Goal: Register for event/course

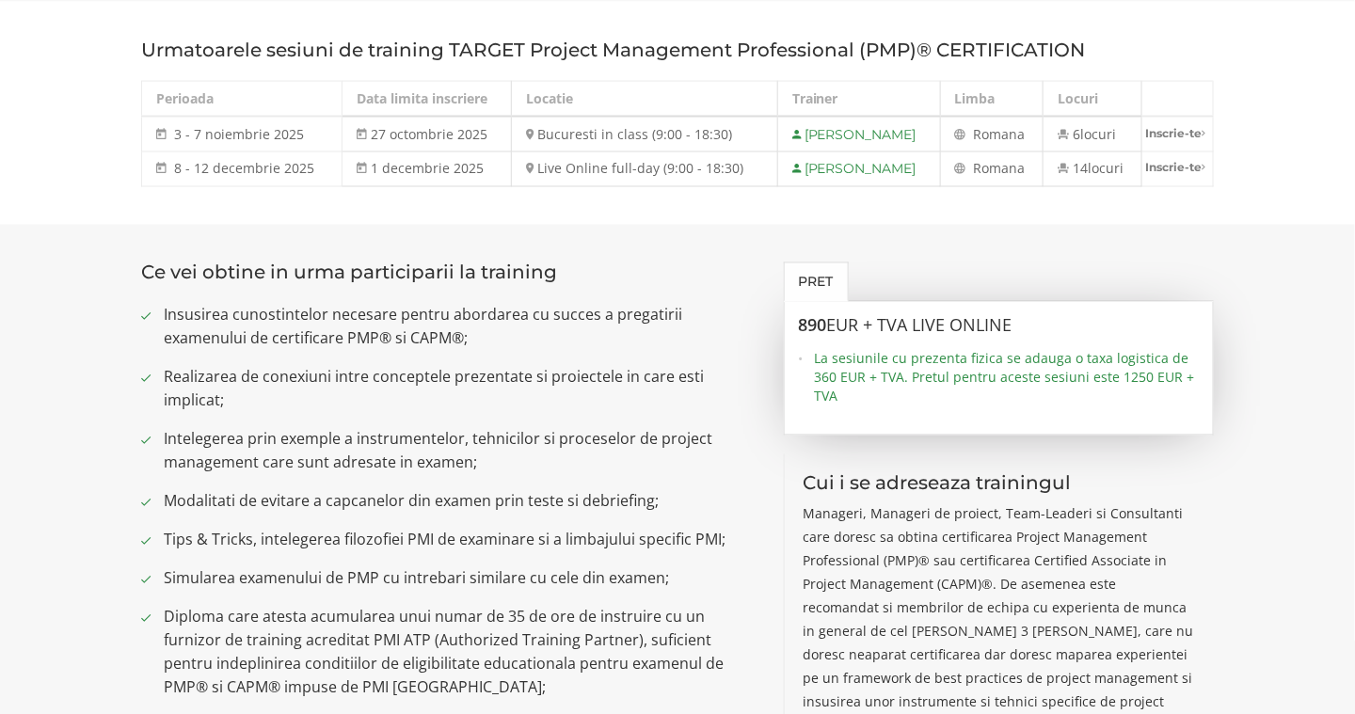
scroll to position [1034, 0]
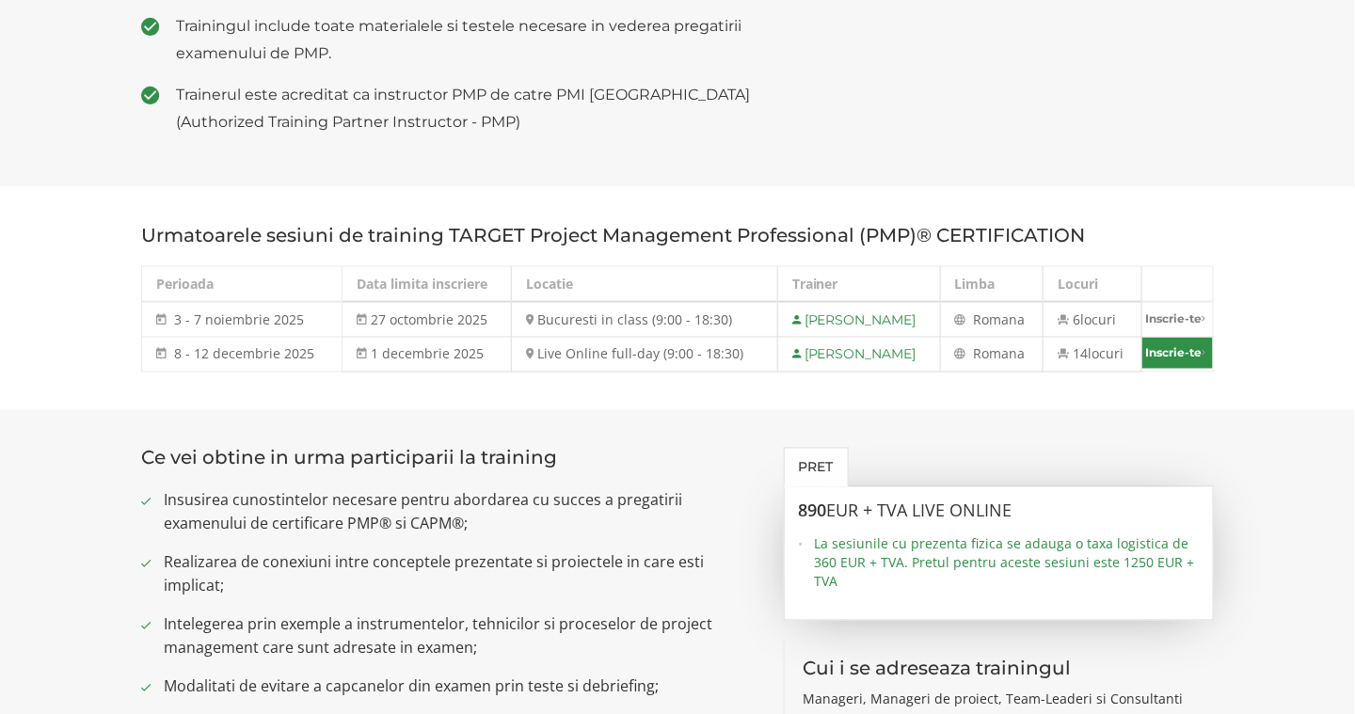
click at [1152, 349] on link "Inscrie-te" at bounding box center [1177, 353] width 71 height 31
select select "Live Online full-day (9:00 - 18:30) - 8 decembrie - 12 decembrie 2025"
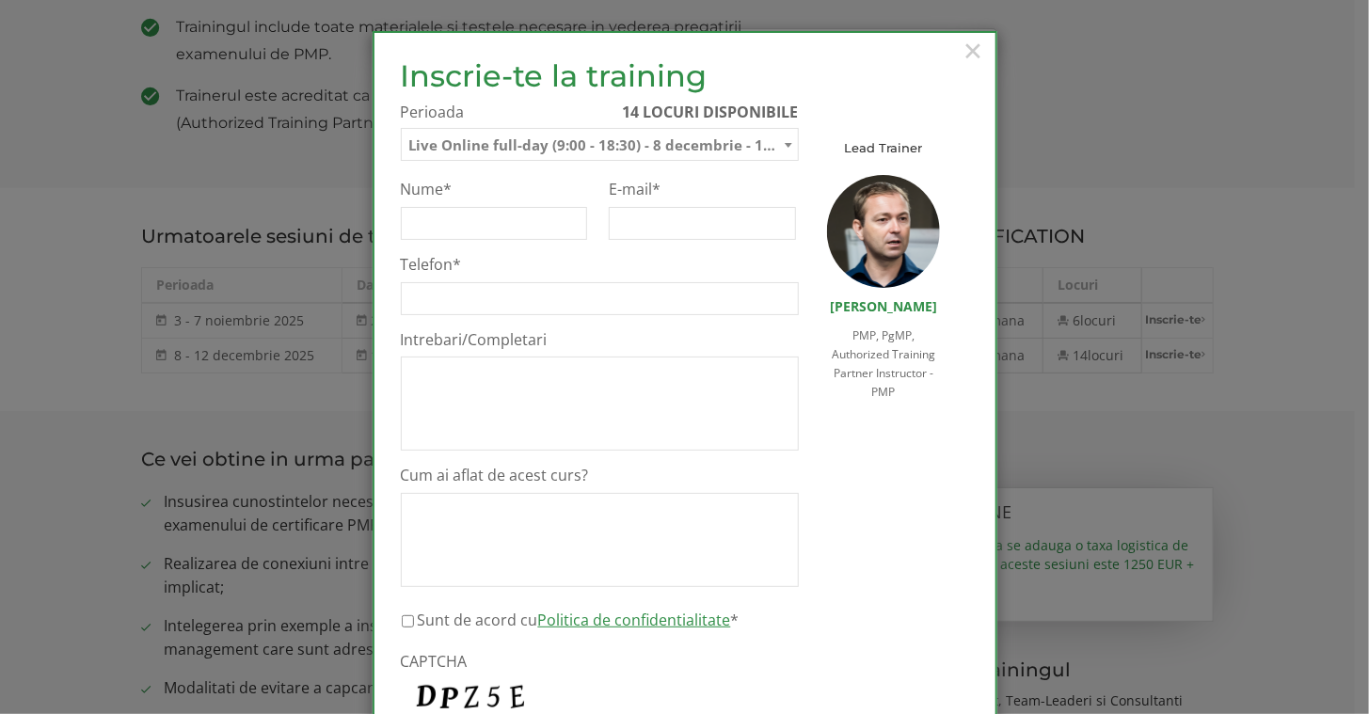
scroll to position [0, 0]
click at [433, 235] on input "Nume *" at bounding box center [494, 223] width 187 height 33
type input "[PERSON_NAME]"
click at [686, 234] on input "E-mail *" at bounding box center [702, 223] width 187 height 33
type input "[PERSON_NAME][EMAIL_ADDRESS][DOMAIN_NAME]"
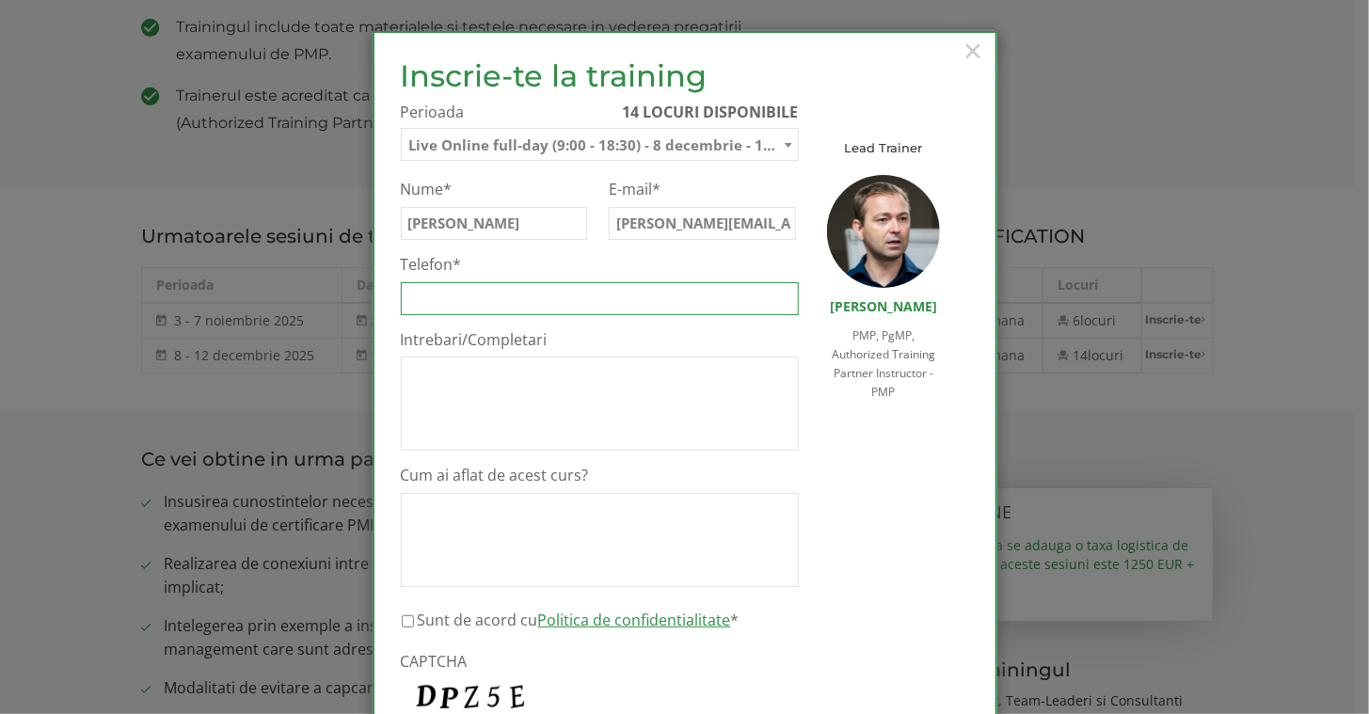
click at [569, 302] on input "Telefon *" at bounding box center [600, 298] width 398 height 33
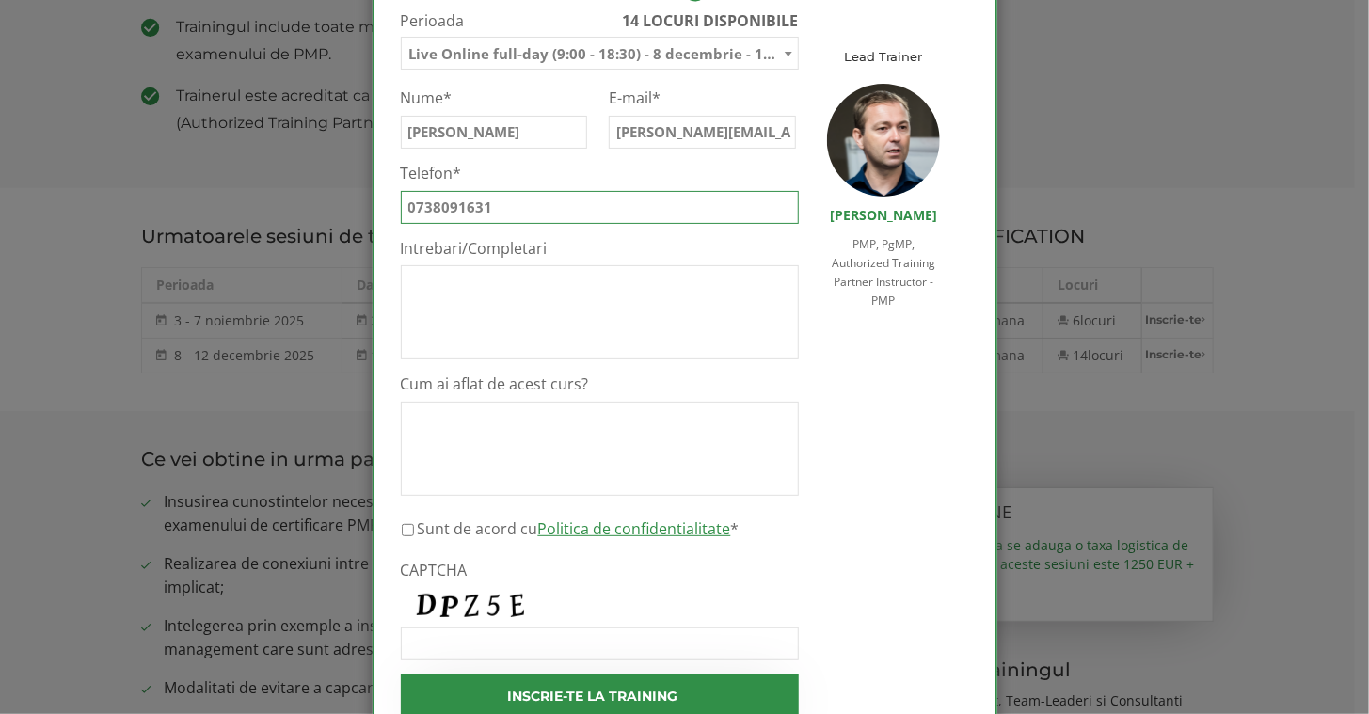
scroll to position [92, 0]
type input "0738091631"
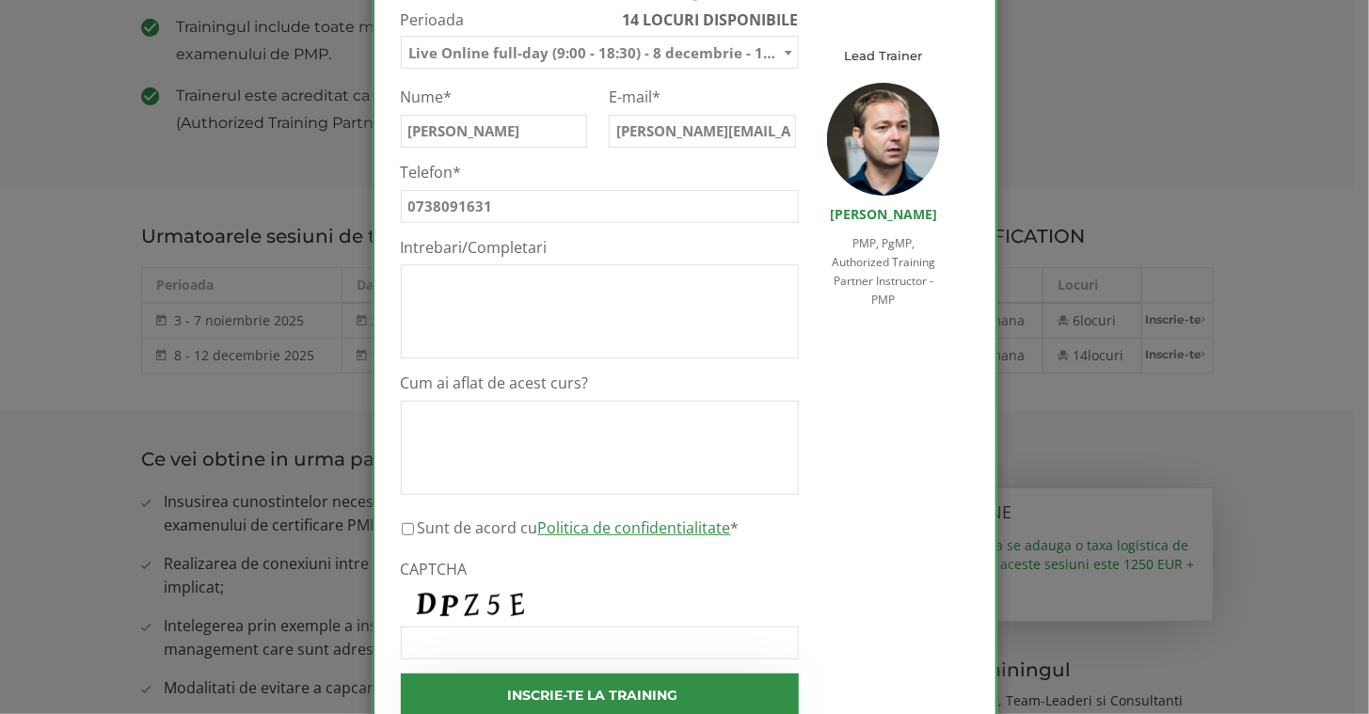
click at [418, 528] on label "Sunt [PERSON_NAME] cu Politica de confidentialitate *" at bounding box center [579, 527] width 322 height 23
click at [410, 528] on input "Sunt [PERSON_NAME] cu Politica de confidentialitate *" at bounding box center [408, 529] width 12 height 33
checkbox input "true"
click at [453, 642] on input "CAPTCHA" at bounding box center [600, 643] width 398 height 33
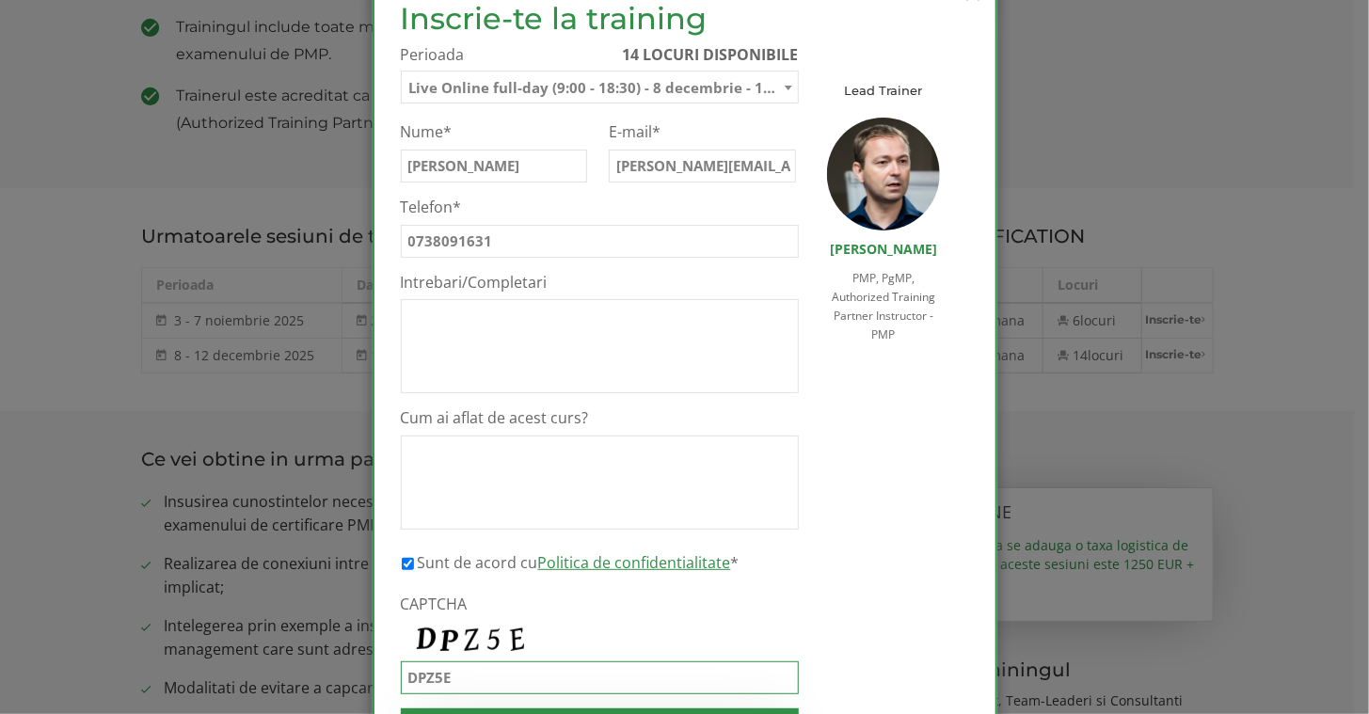
scroll to position [0, 0]
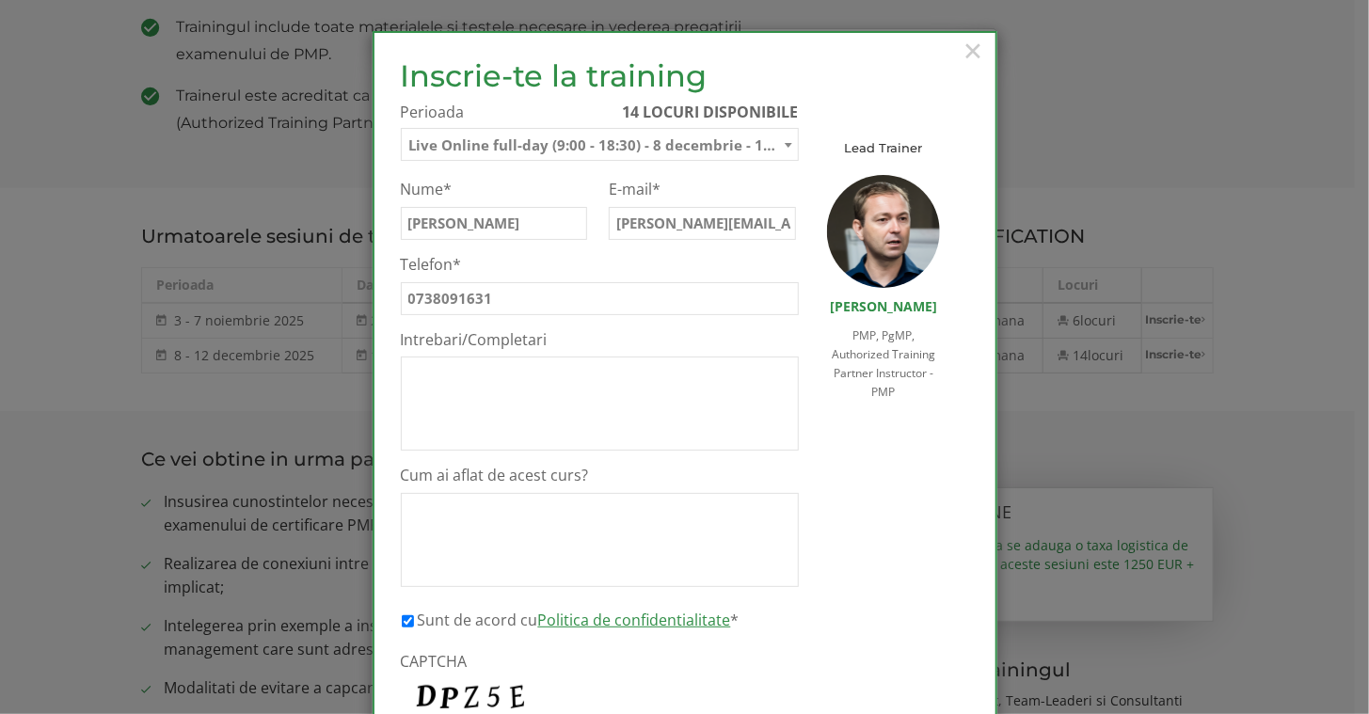
type input "DPZ5E"
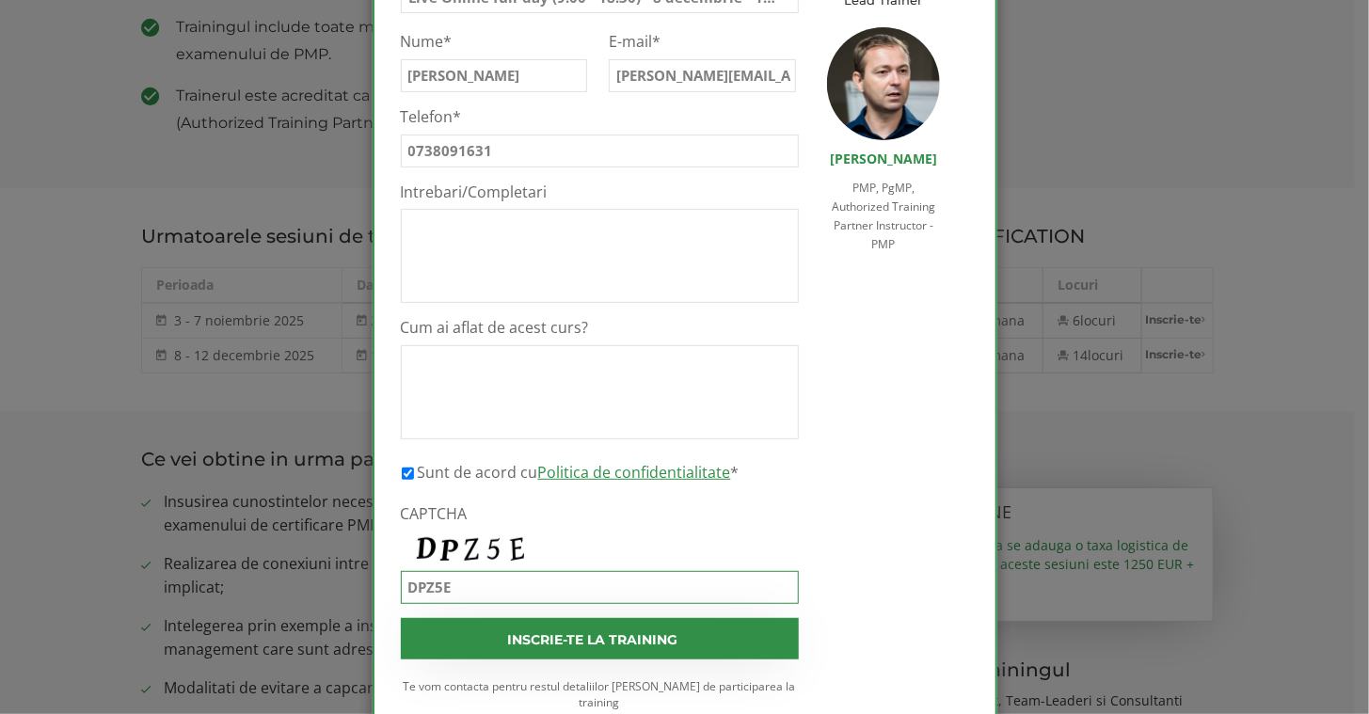
scroll to position [183, 0]
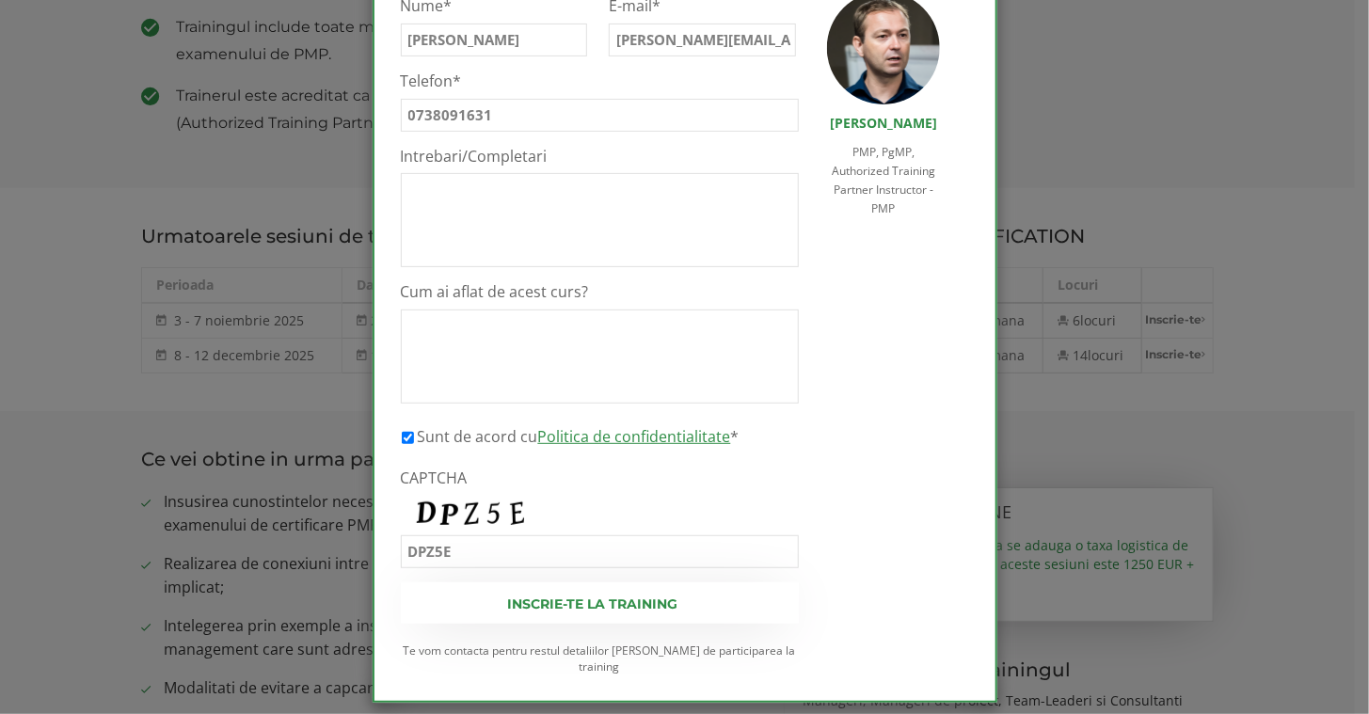
click at [596, 610] on input "Inscrie-te la training" at bounding box center [600, 602] width 398 height 41
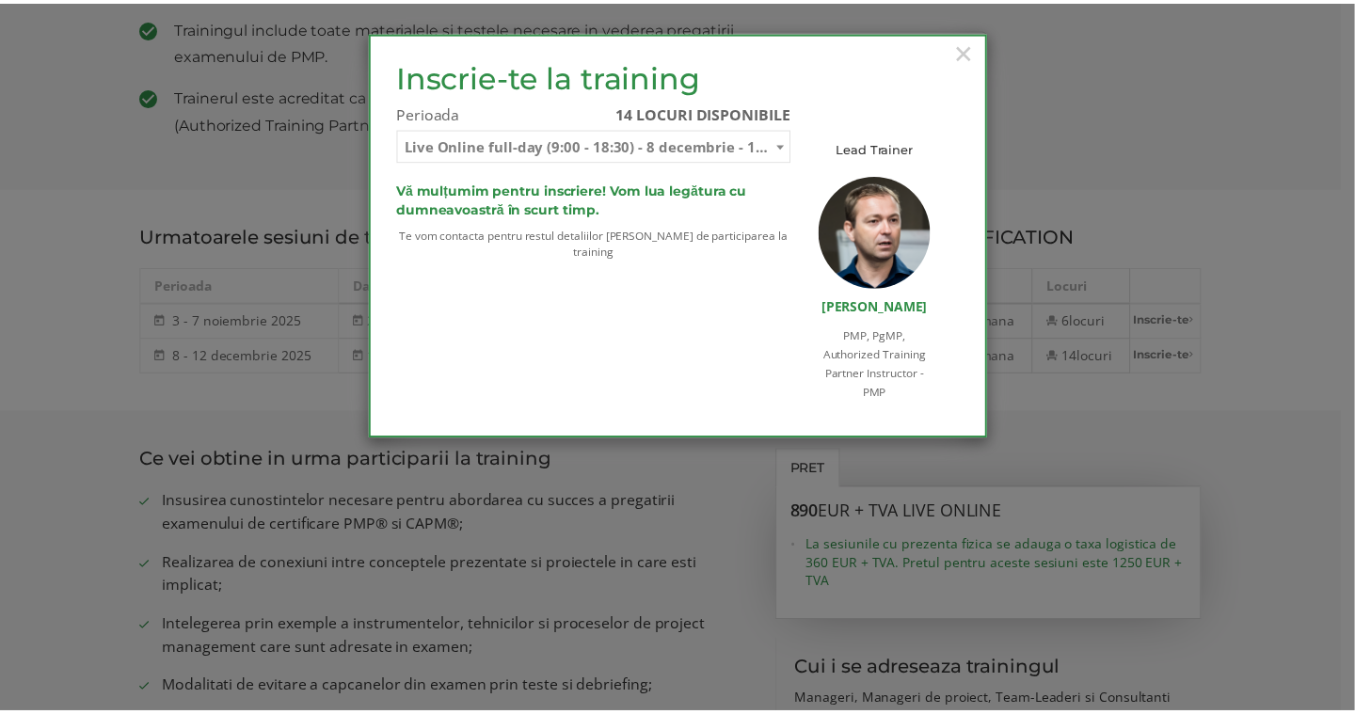
scroll to position [0, 0]
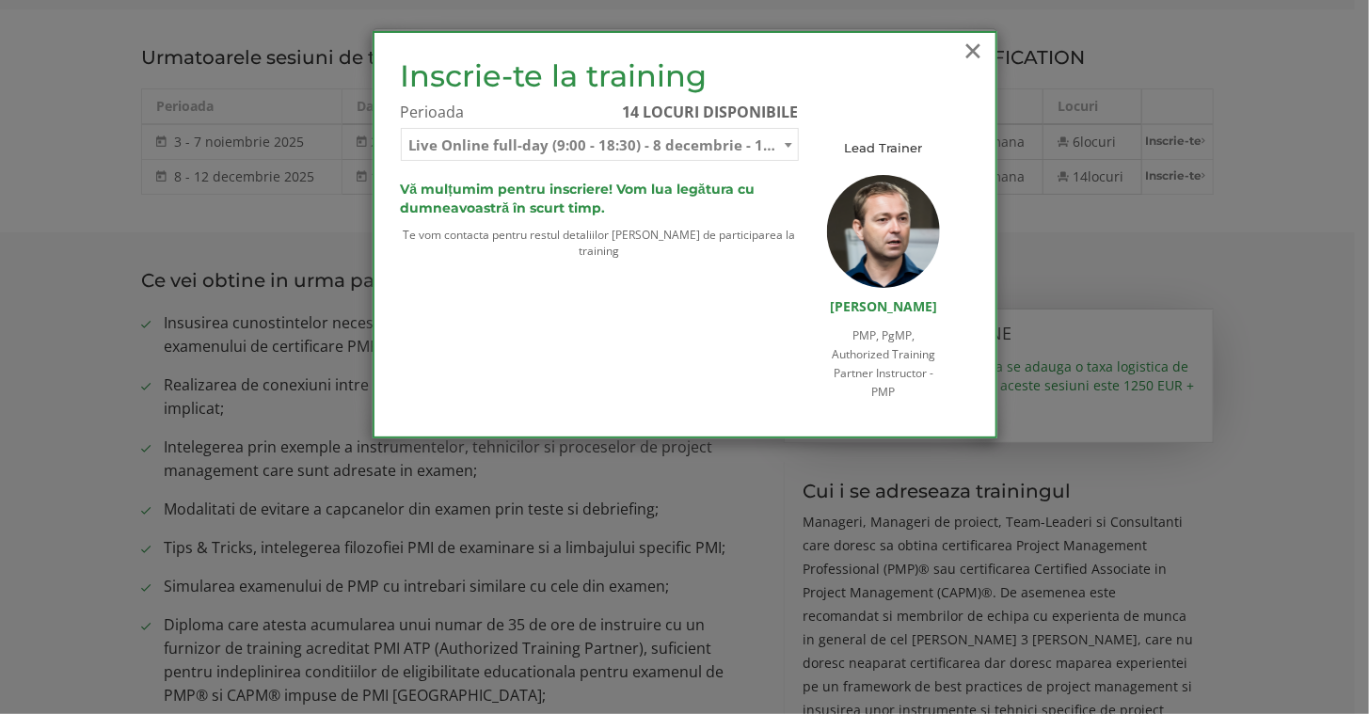
click at [964, 56] on span "×" at bounding box center [973, 50] width 24 height 52
